Goal: Transaction & Acquisition: Purchase product/service

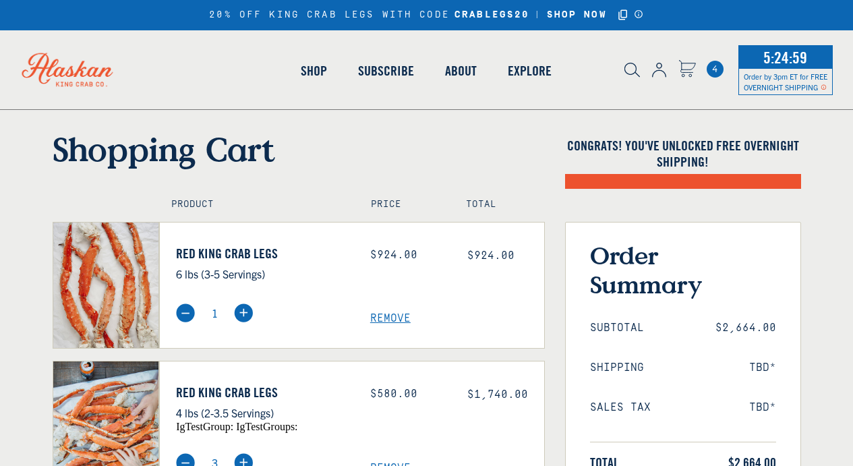
scroll to position [40, 0]
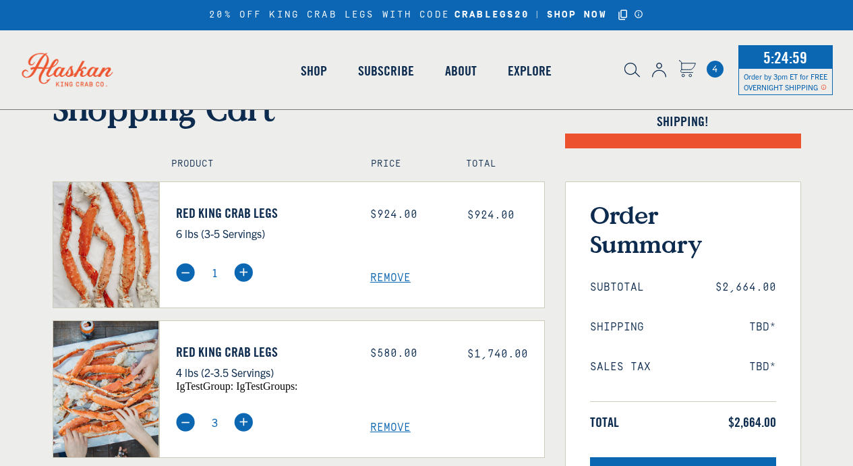
click at [390, 428] on span "Remove" at bounding box center [457, 427] width 174 height 13
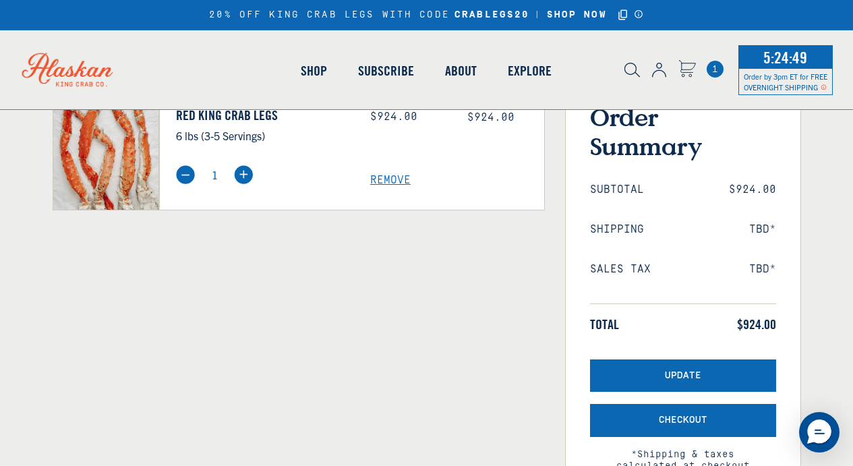
scroll to position [138, 0]
select select "40826594656335"
select select "40826736836687"
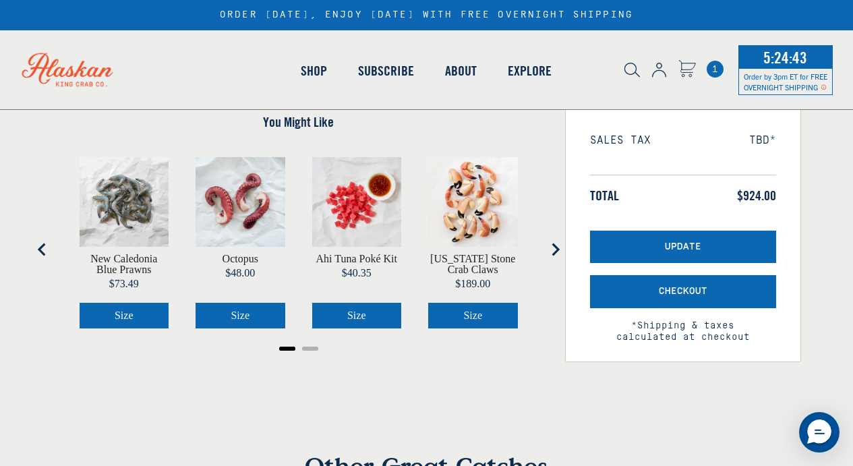
scroll to position [268, 0]
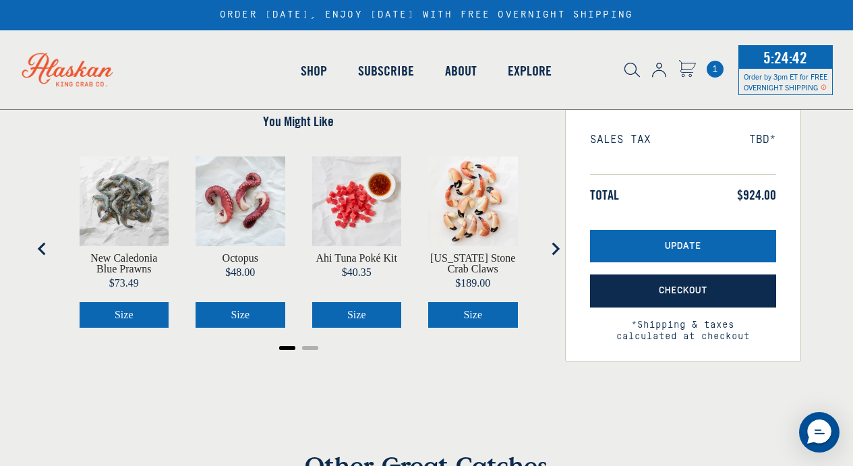
click at [667, 290] on span "Checkout" at bounding box center [683, 290] width 49 height 11
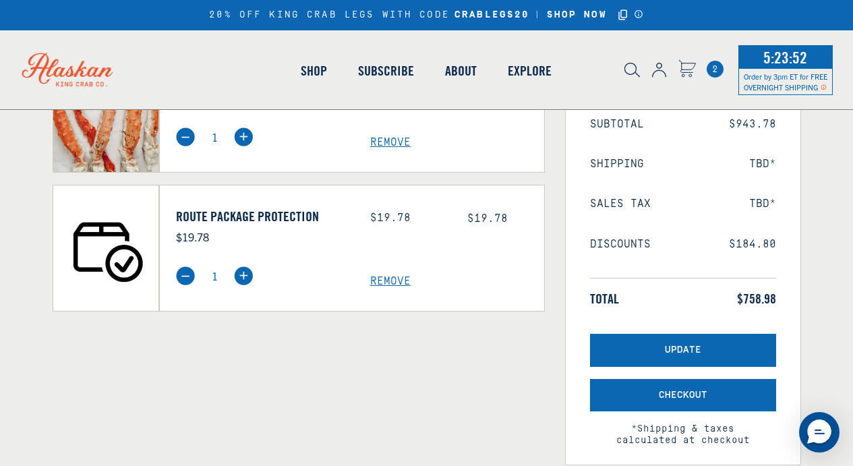
scroll to position [217, 0]
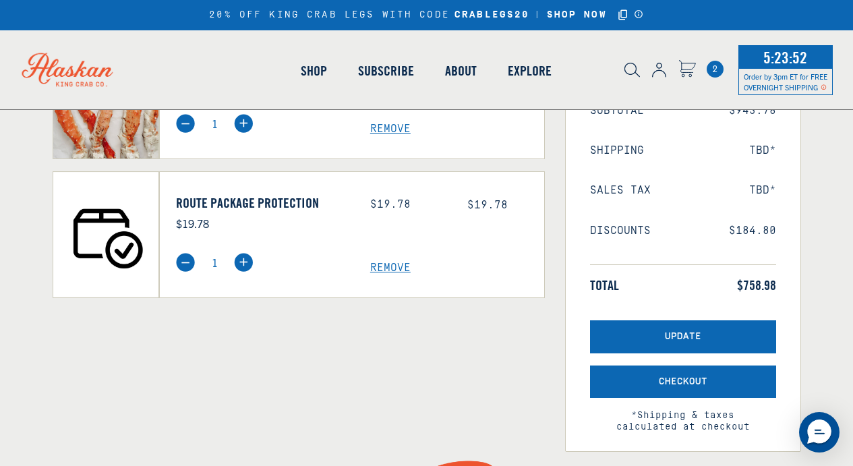
select select "40826594656335"
select select "40826736836687"
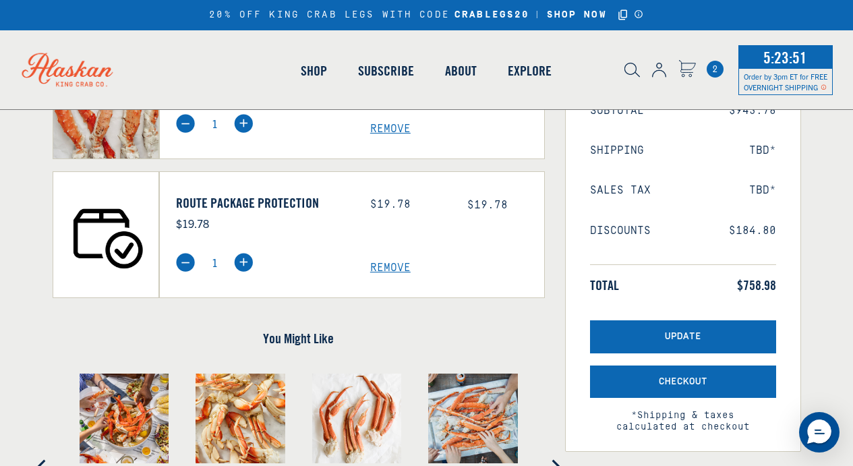
click at [397, 266] on span "Remove" at bounding box center [457, 268] width 174 height 13
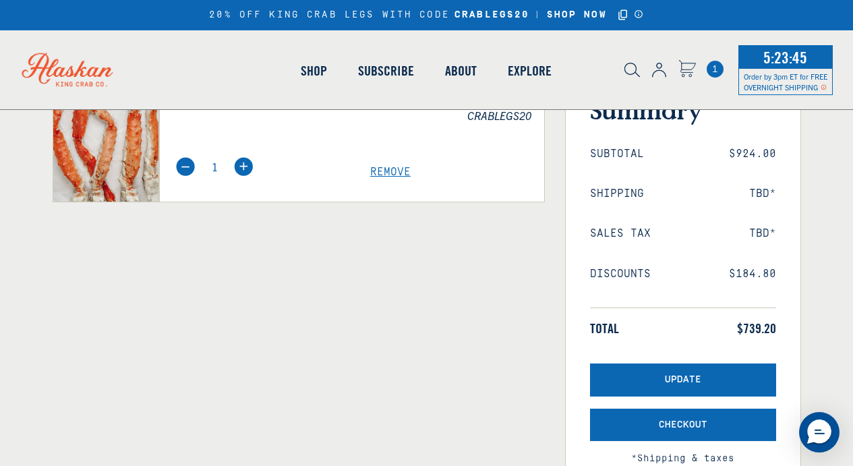
scroll to position [174, 0]
select select "40826594656335"
select select "40826736836687"
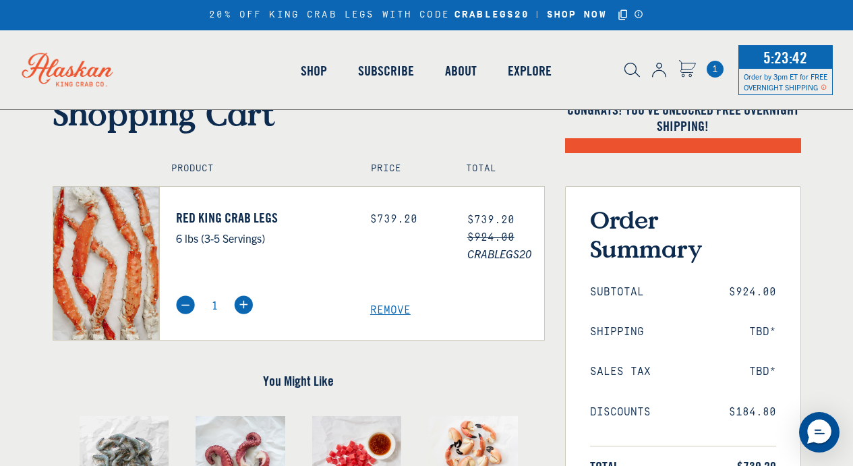
scroll to position [0, 0]
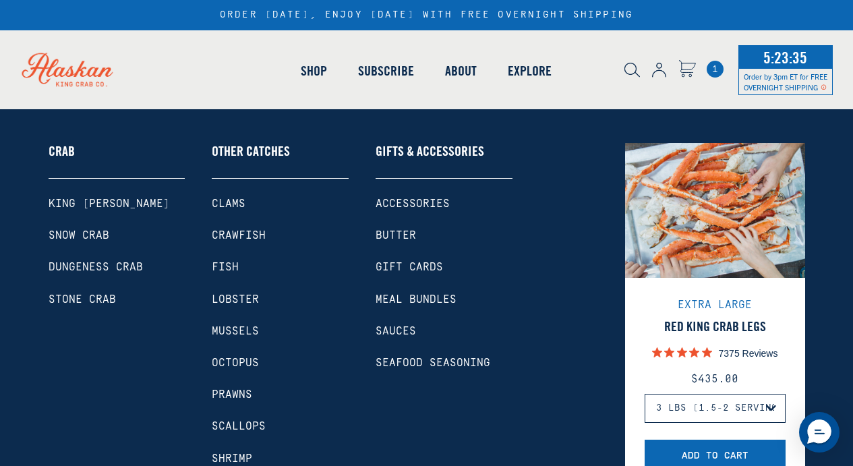
click at [49, 200] on link "King [PERSON_NAME]" at bounding box center [117, 203] width 137 height 13
